Goal: Transaction & Acquisition: Purchase product/service

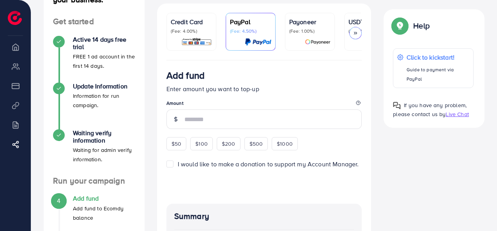
scroll to position [70, 0]
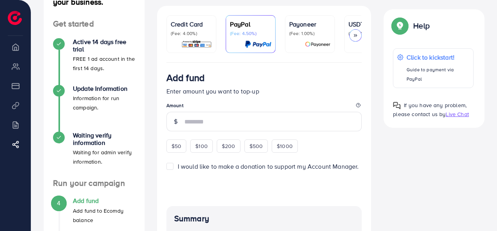
click at [351, 25] on p "USDT" at bounding box center [368, 23] width 41 height 9
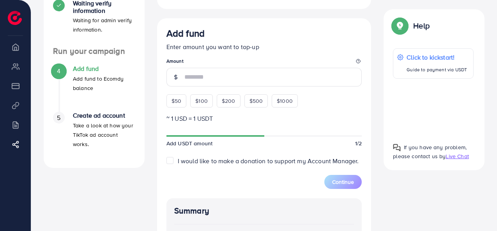
scroll to position [202, 0]
click at [174, 102] on span "$50" at bounding box center [176, 101] width 10 height 8
type input "**"
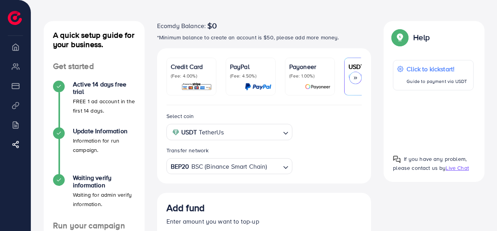
scroll to position [0, 0]
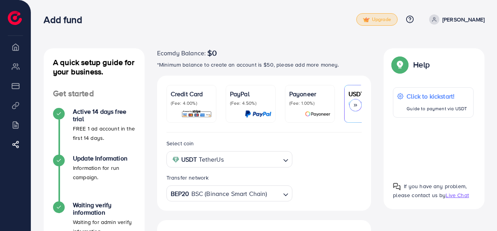
click at [369, 19] on img at bounding box center [366, 19] width 7 height 5
click at [390, 15] on link "Upgrade" at bounding box center [376, 19] width 41 height 12
click at [389, 20] on span "Upgrade" at bounding box center [377, 20] width 28 height 6
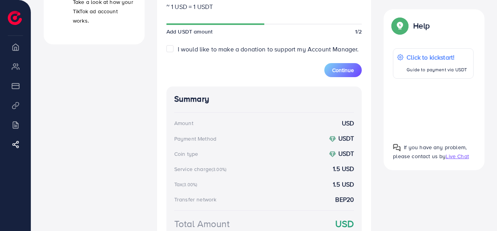
scroll to position [331, 0]
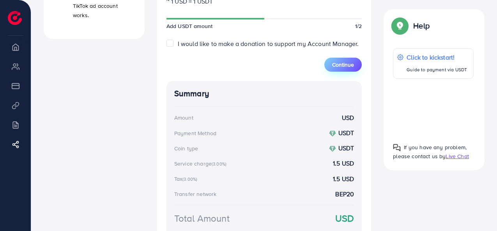
click at [338, 65] on span "Continue" at bounding box center [343, 65] width 22 height 8
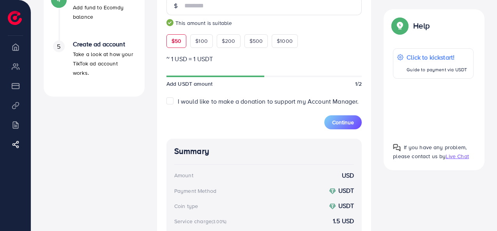
scroll to position [273, 0]
click at [333, 127] on span "Continue" at bounding box center [343, 123] width 22 height 8
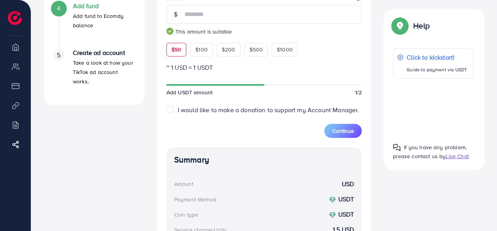
scroll to position [265, 0]
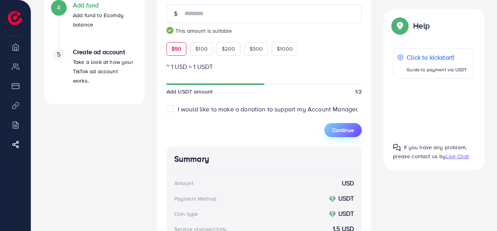
click at [337, 127] on button "Continue" at bounding box center [342, 130] width 37 height 14
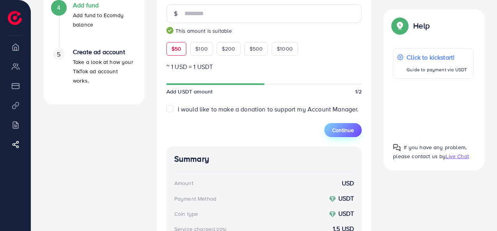
click at [337, 127] on button "Continue" at bounding box center [342, 130] width 37 height 14
click at [346, 130] on span "Continue" at bounding box center [343, 130] width 22 height 8
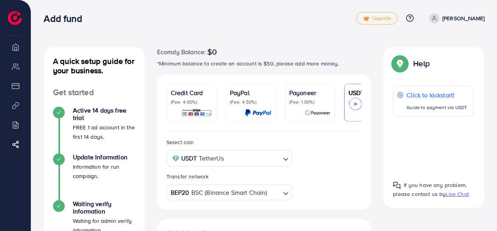
scroll to position [0, 0]
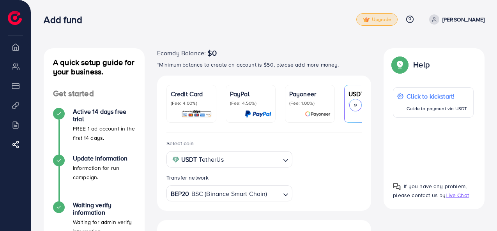
click at [391, 18] on span "Upgrade" at bounding box center [377, 20] width 28 height 6
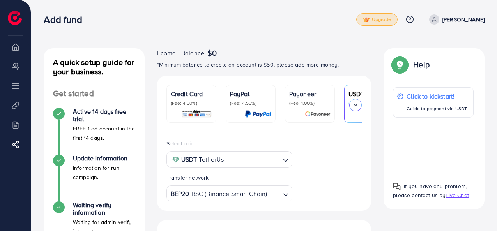
click at [391, 18] on span "Upgrade" at bounding box center [377, 20] width 28 height 6
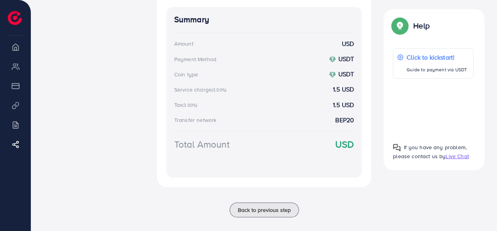
scroll to position [415, 0]
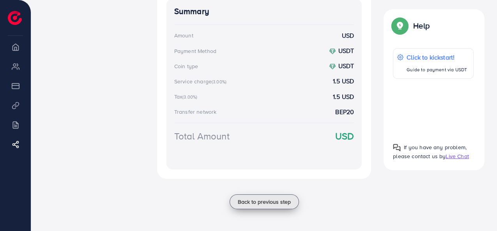
click at [267, 203] on span "Back to previous step" at bounding box center [264, 202] width 53 height 8
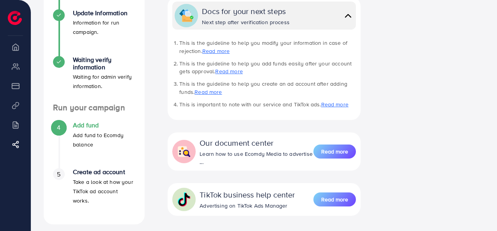
scroll to position [177, 0]
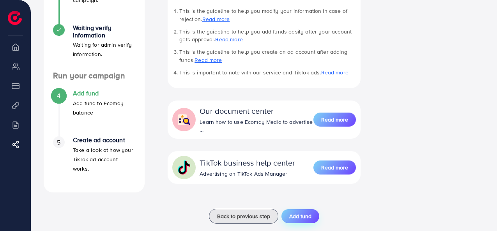
click at [295, 212] on span "Add fund" at bounding box center [300, 216] width 22 height 8
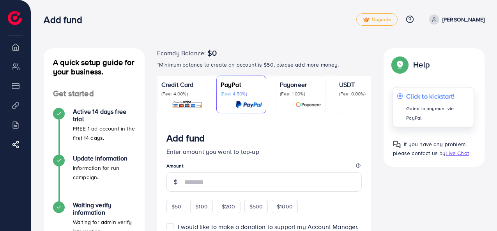
click at [418, 93] on p "Click to kickstart!" at bounding box center [437, 96] width 63 height 9
click at [373, 19] on link "Upgrade" at bounding box center [376, 19] width 41 height 12
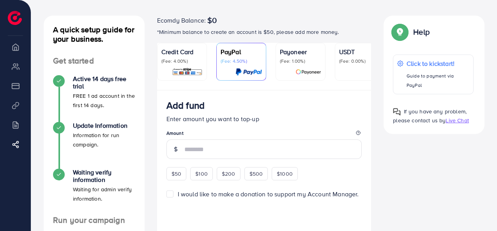
scroll to position [23, 0]
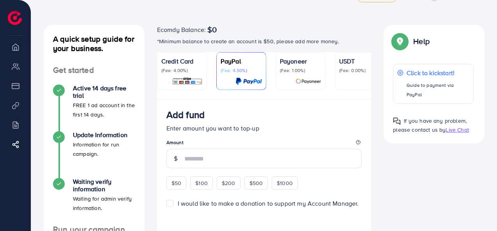
click at [351, 59] on p "USDT" at bounding box center [359, 60] width 41 height 9
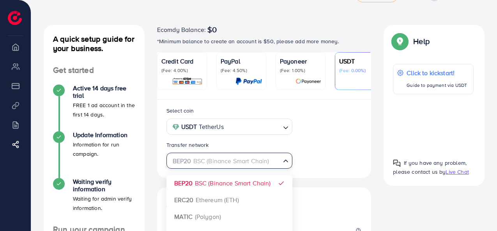
click at [190, 169] on div "BEP20 BSC (Binance Smart Chain) Loading..." at bounding box center [229, 161] width 126 height 16
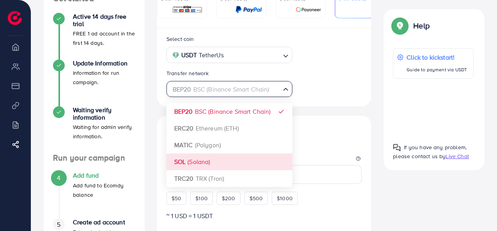
scroll to position [95, 0]
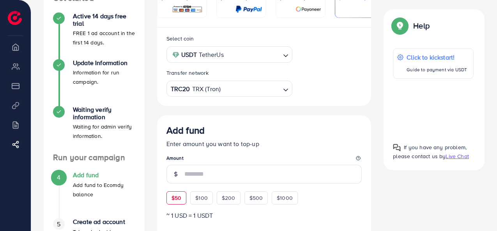
click at [175, 201] on span "$50" at bounding box center [176, 198] width 10 height 8
type input "**"
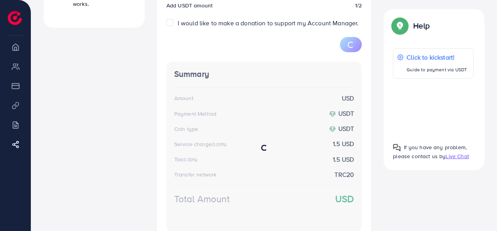
scroll to position [342, 0]
